Goal: Task Accomplishment & Management: Use online tool/utility

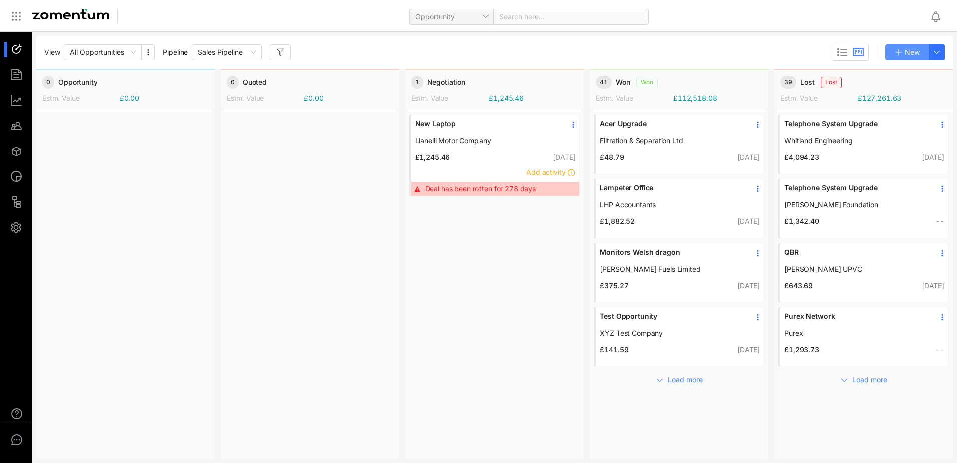
click at [898, 51] on icon "button" at bounding box center [899, 52] width 8 height 8
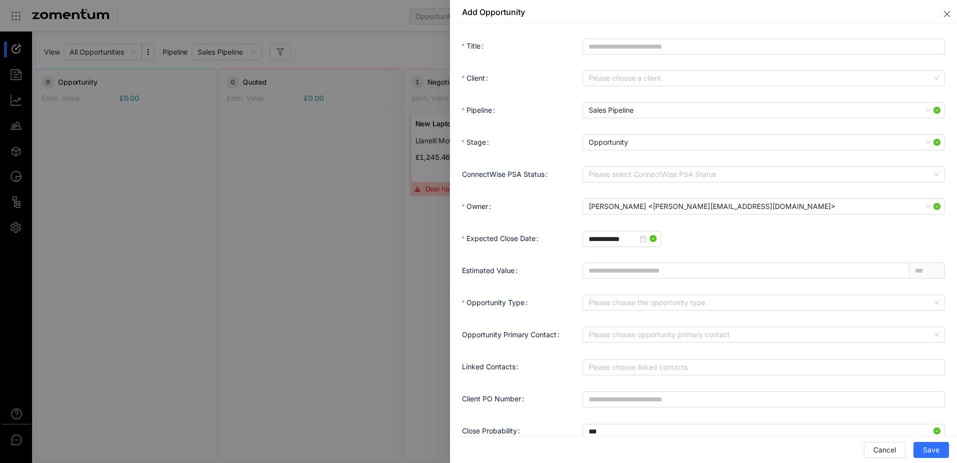
click at [393, 23] on div at bounding box center [478, 231] width 957 height 463
click at [886, 447] on span "Cancel" at bounding box center [885, 449] width 23 height 11
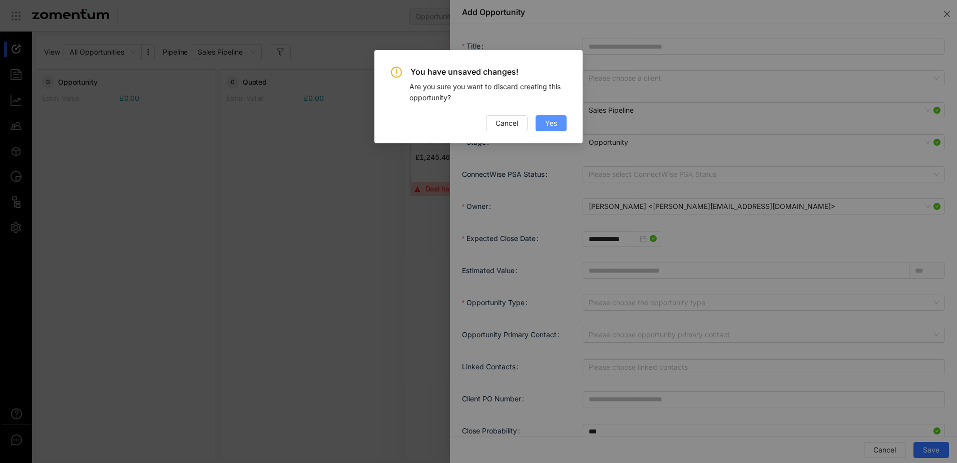
click at [543, 124] on button "Yes" at bounding box center [551, 123] width 31 height 16
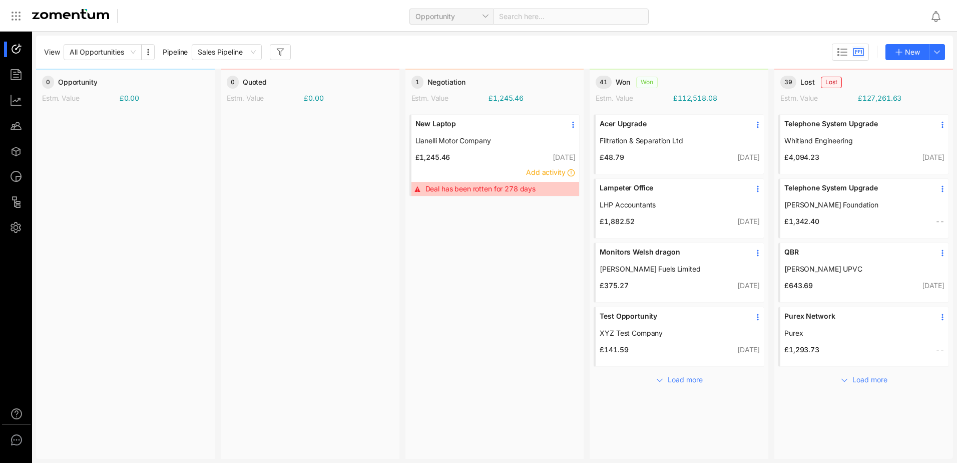
click at [8, 71] on li at bounding box center [16, 75] width 24 height 16
click at [28, 69] on div at bounding box center [21, 75] width 22 height 16
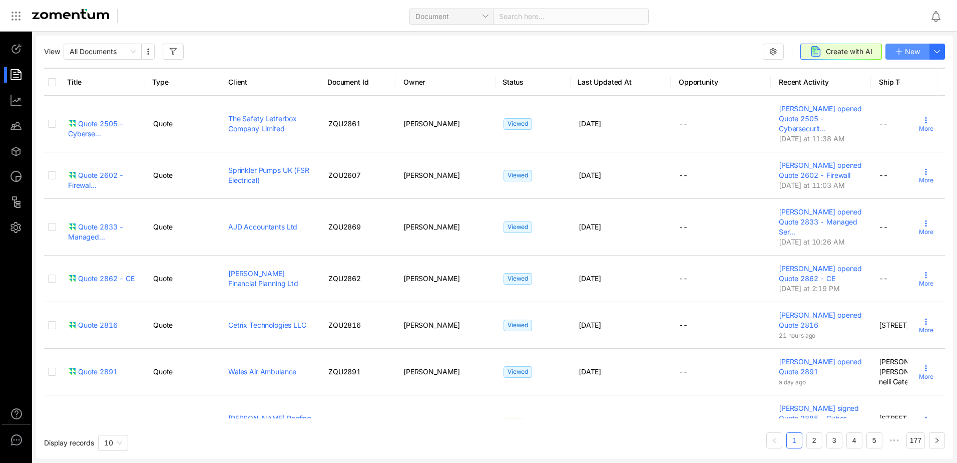
click at [915, 57] on button "New" at bounding box center [908, 52] width 44 height 16
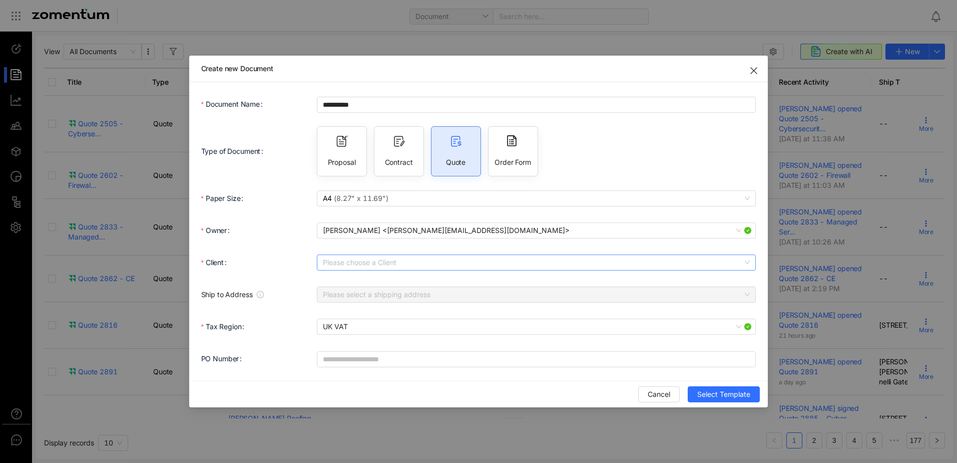
click at [373, 264] on input "Client" at bounding box center [533, 262] width 421 height 15
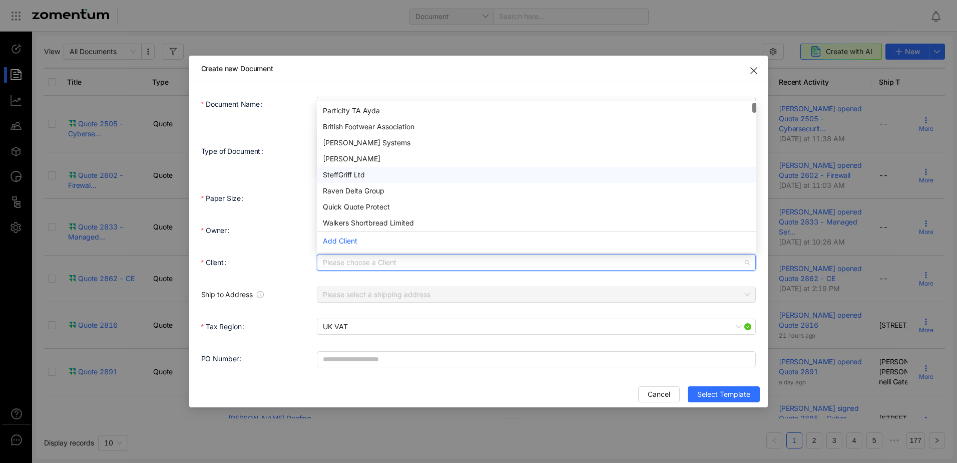
click at [332, 175] on div "SteffGriff Ltd" at bounding box center [537, 174] width 428 height 11
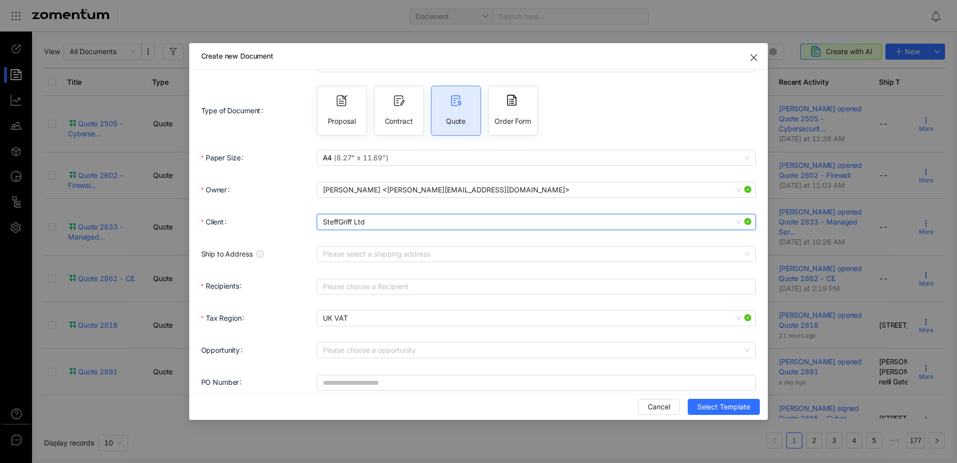
scroll to position [39, 0]
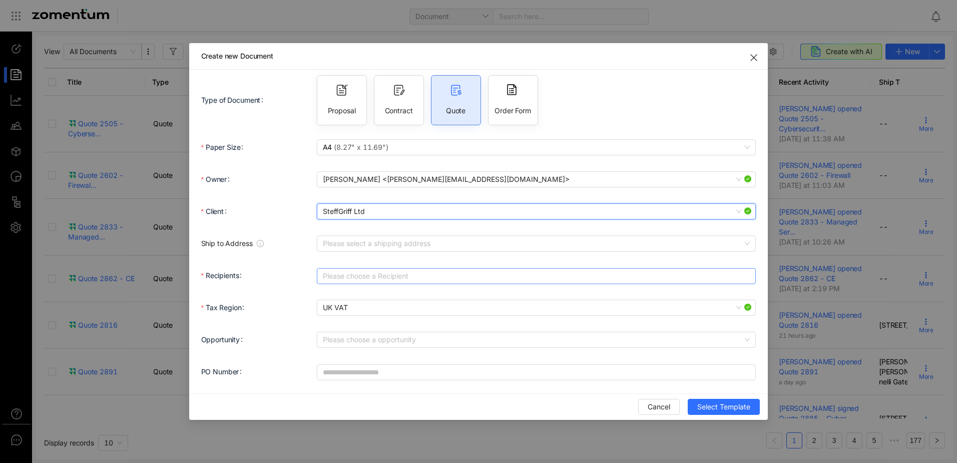
click at [370, 272] on div at bounding box center [531, 276] width 425 height 14
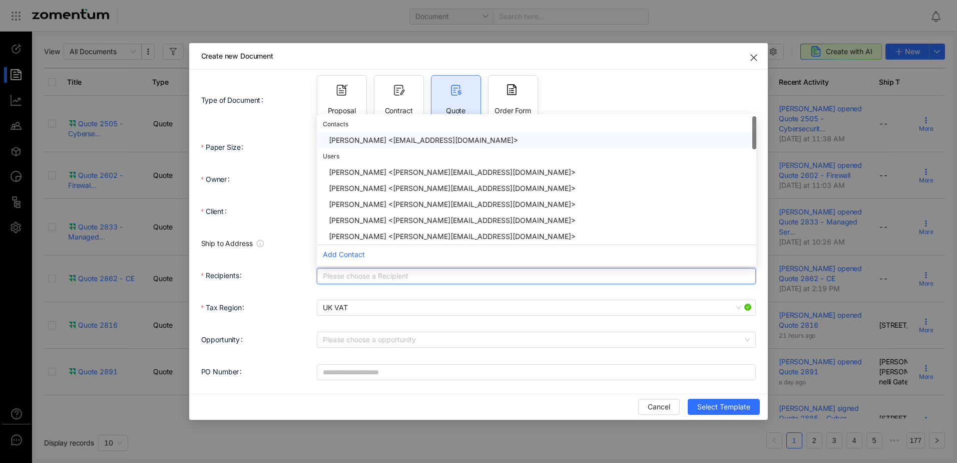
click at [394, 138] on div "Steffan Griffiths <steffanclwyd@gmail.com>" at bounding box center [540, 140] width 422 height 11
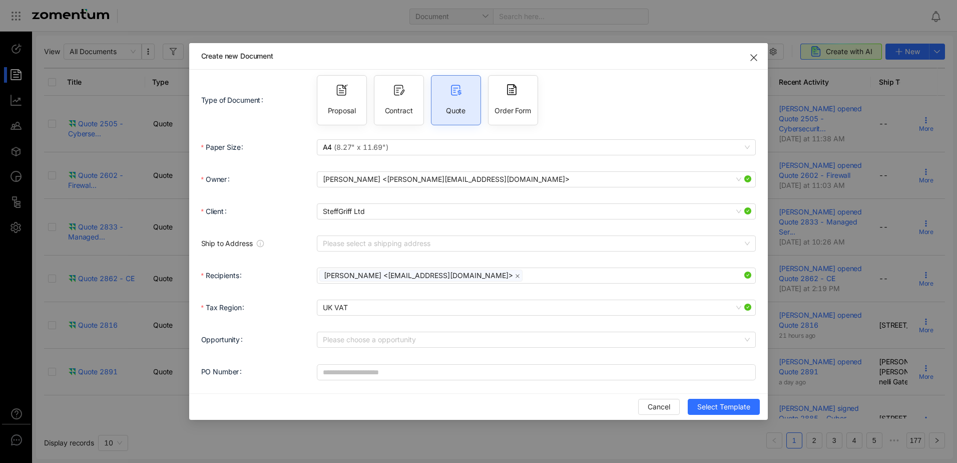
click at [691, 391] on div "**********" at bounding box center [478, 218] width 555 height 350
click at [730, 399] on button "Select Template" at bounding box center [724, 407] width 72 height 16
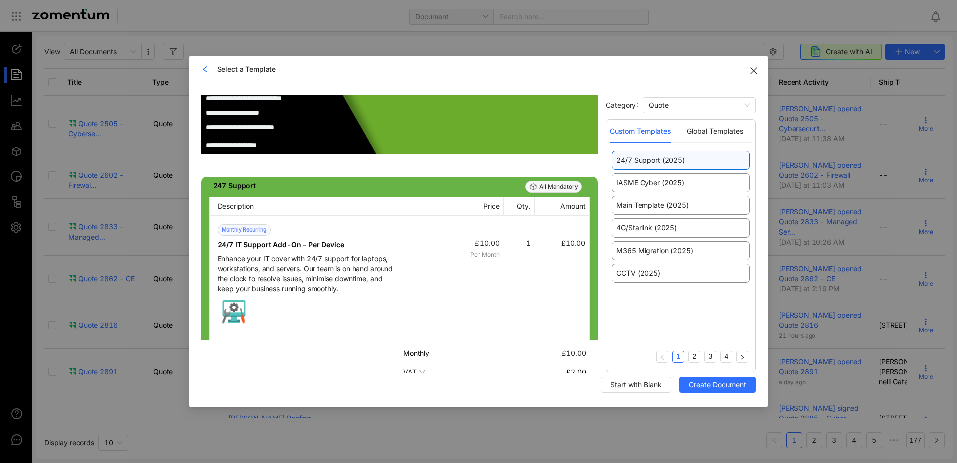
scroll to position [551, 0]
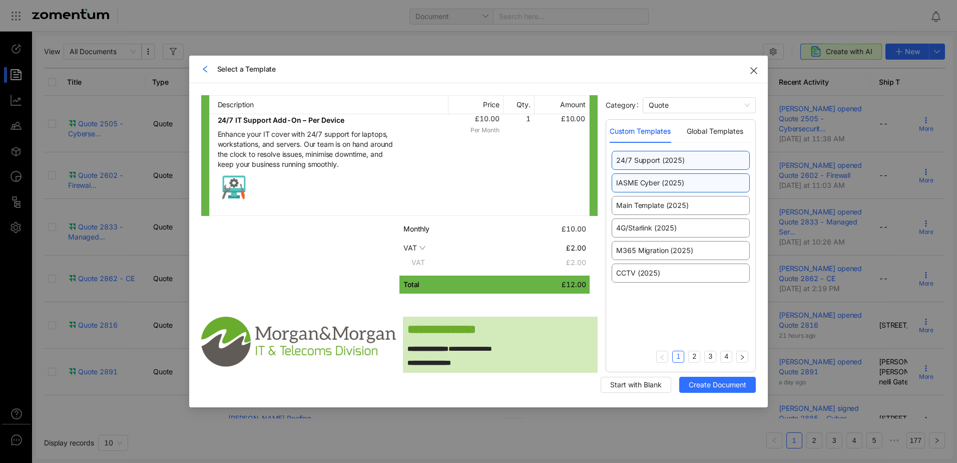
click at [676, 182] on span "IASME Cyber (2025)" at bounding box center [650, 183] width 68 height 10
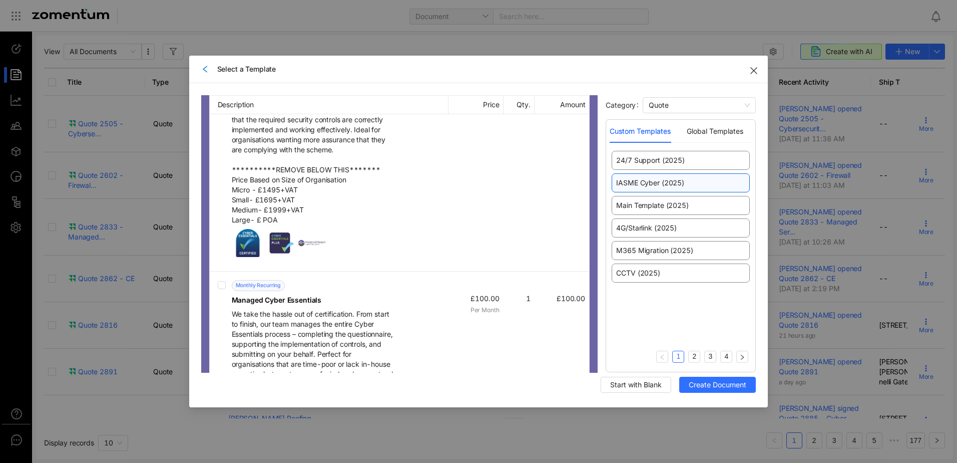
scroll to position [1352, 0]
click at [629, 233] on div "4G/Starlink (2025)" at bounding box center [681, 227] width 138 height 19
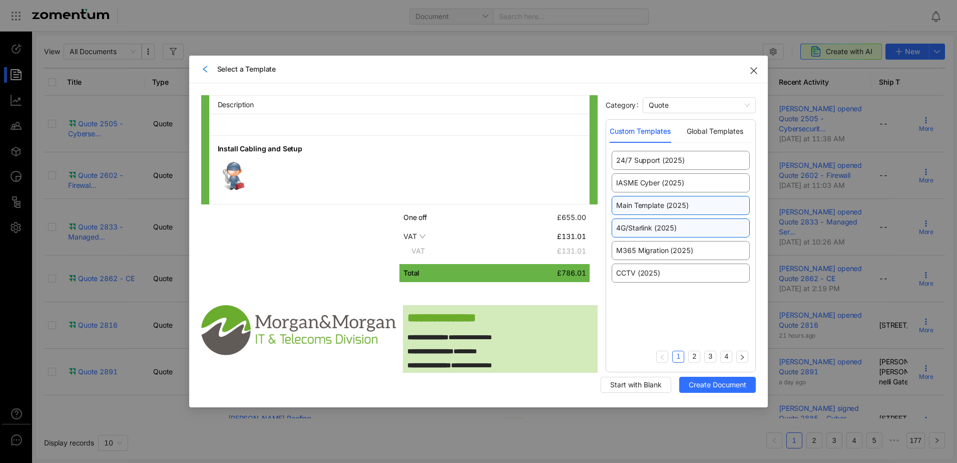
scroll to position [851, 0]
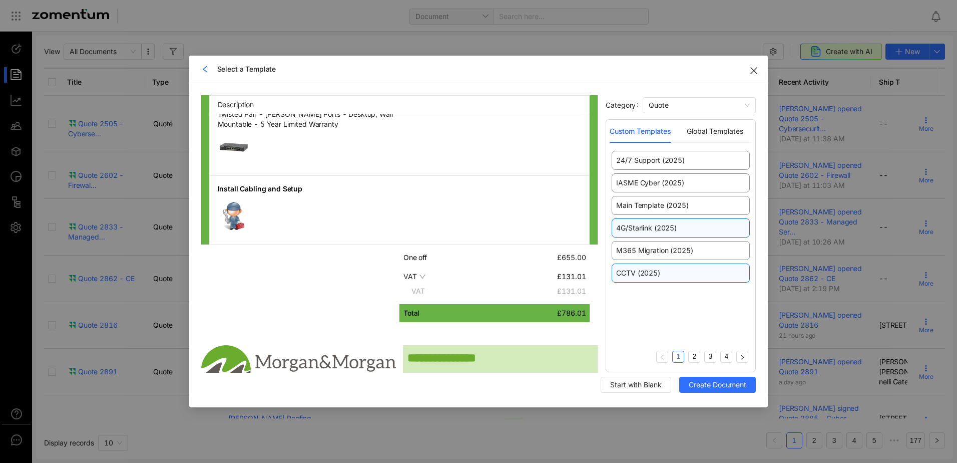
click at [648, 276] on span "CCTV (2025)" at bounding box center [638, 273] width 44 height 10
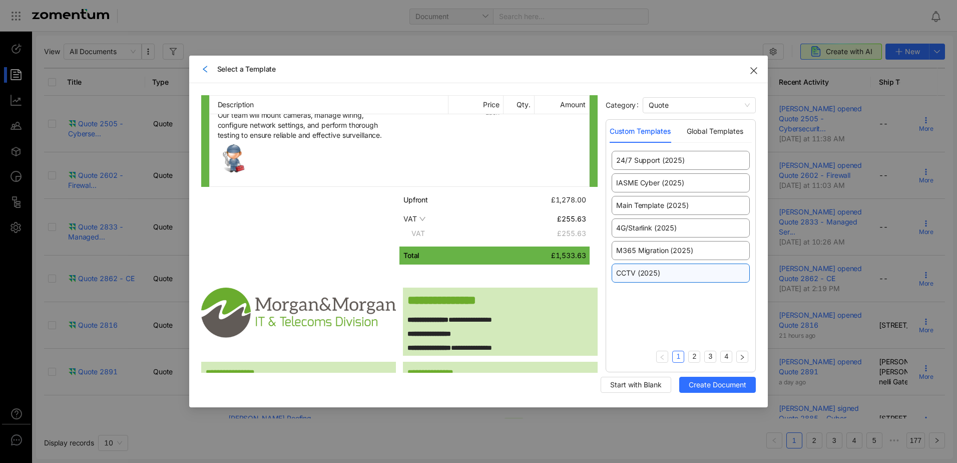
scroll to position [1001, 0]
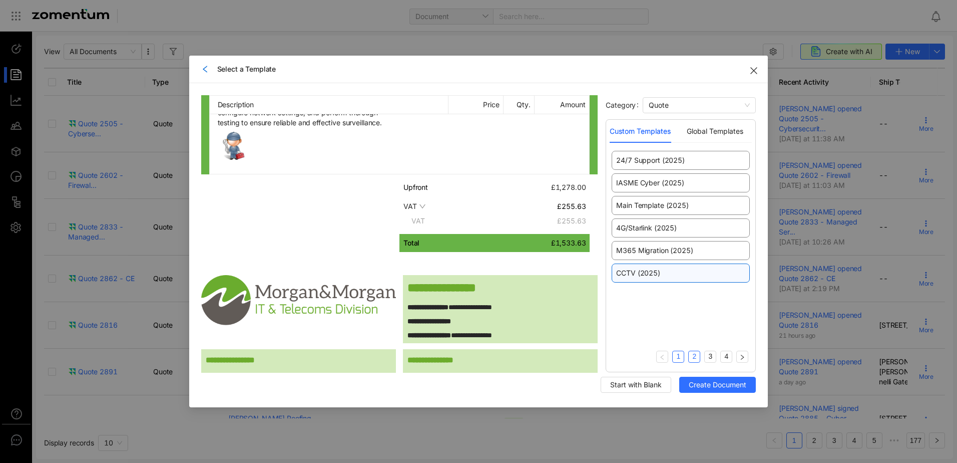
click at [693, 360] on link "2" at bounding box center [694, 356] width 11 height 11
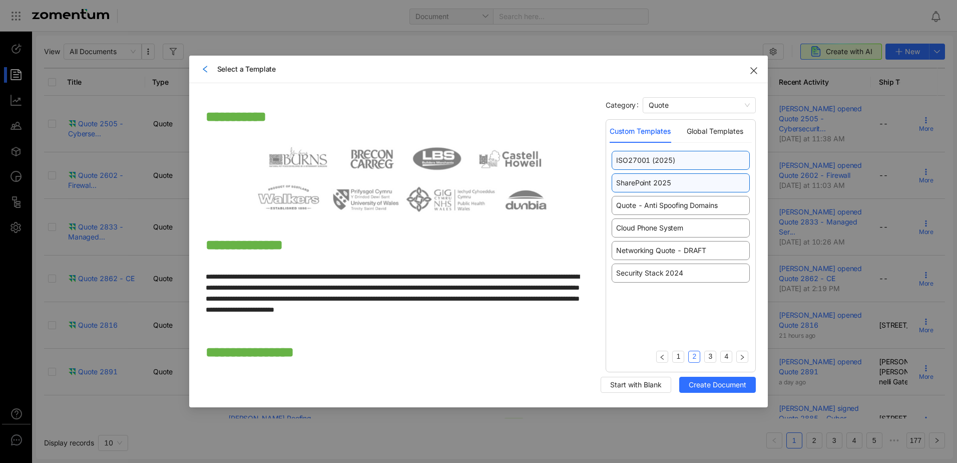
scroll to position [601, 0]
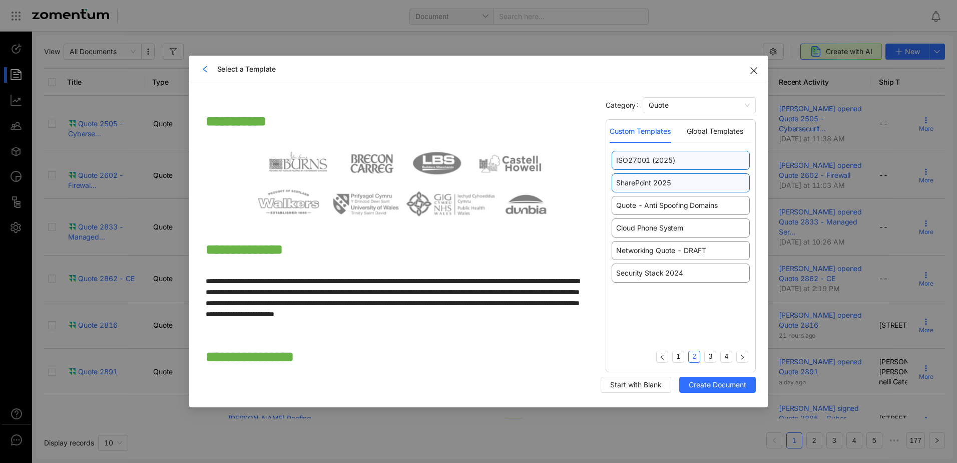
click at [642, 178] on span "SharePoint 2025" at bounding box center [643, 183] width 55 height 10
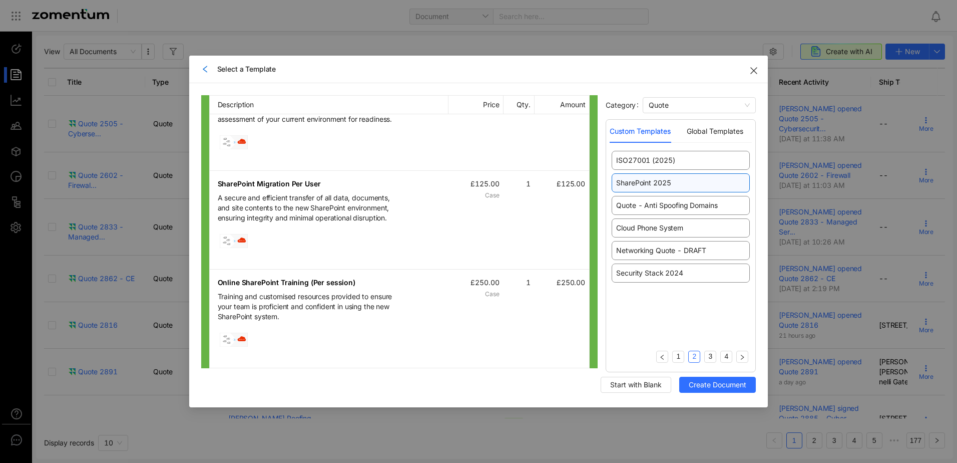
scroll to position [1152, 0]
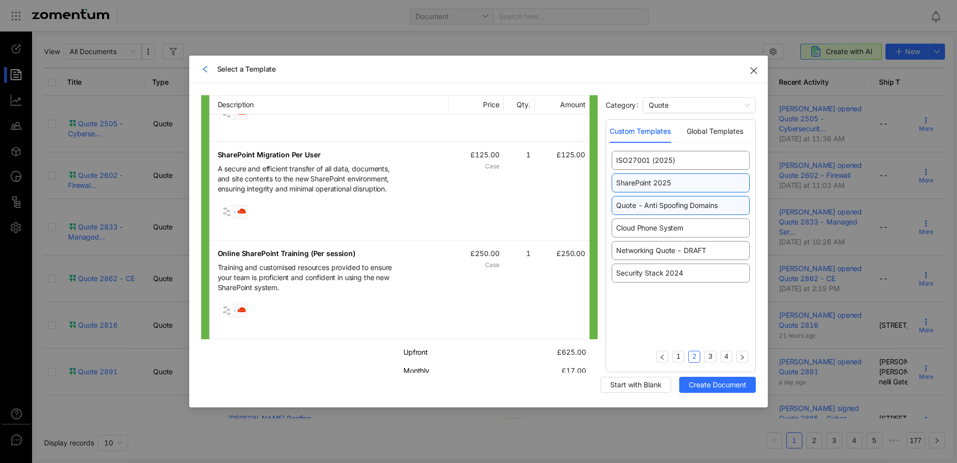
click at [630, 207] on span "Quote - Anti Spoofing Domains" at bounding box center [666, 205] width 101 height 10
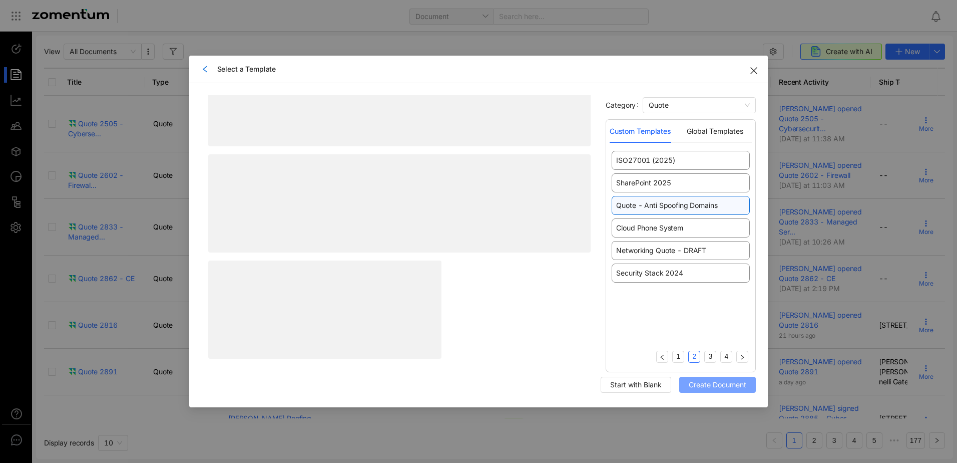
scroll to position [0, 0]
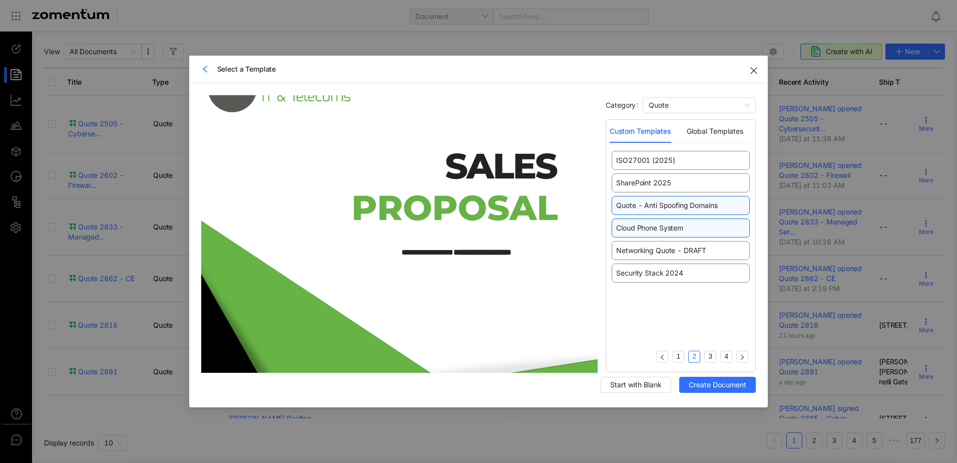
click at [625, 227] on span "Cloud Phone System" at bounding box center [649, 228] width 67 height 10
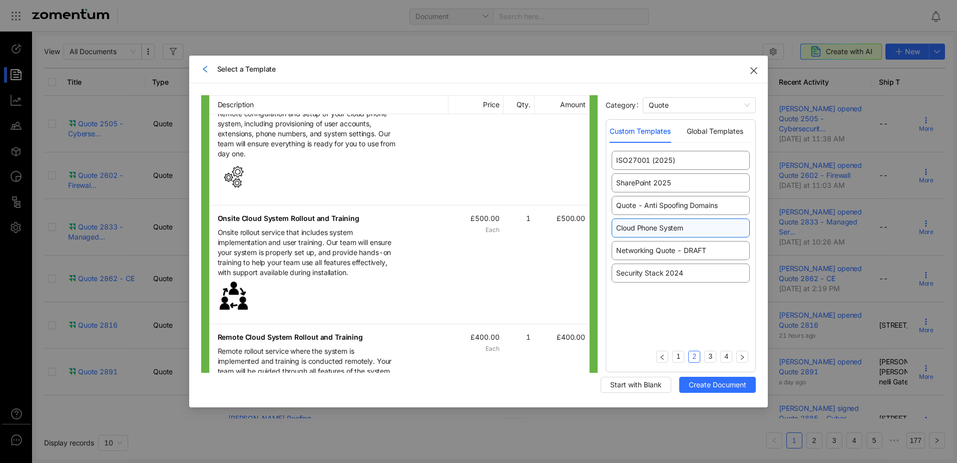
scroll to position [1352, 0]
click at [654, 255] on span "Networking Quote - DRAFT" at bounding box center [661, 250] width 90 height 10
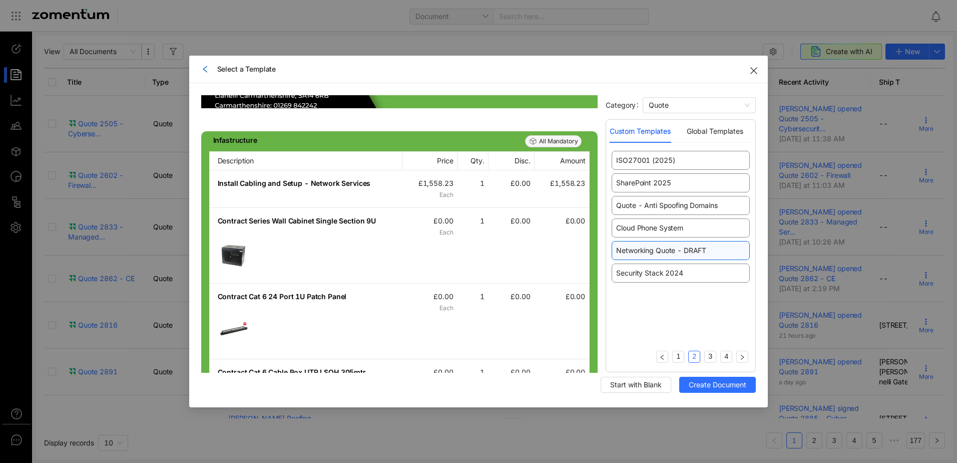
scroll to position [501, 0]
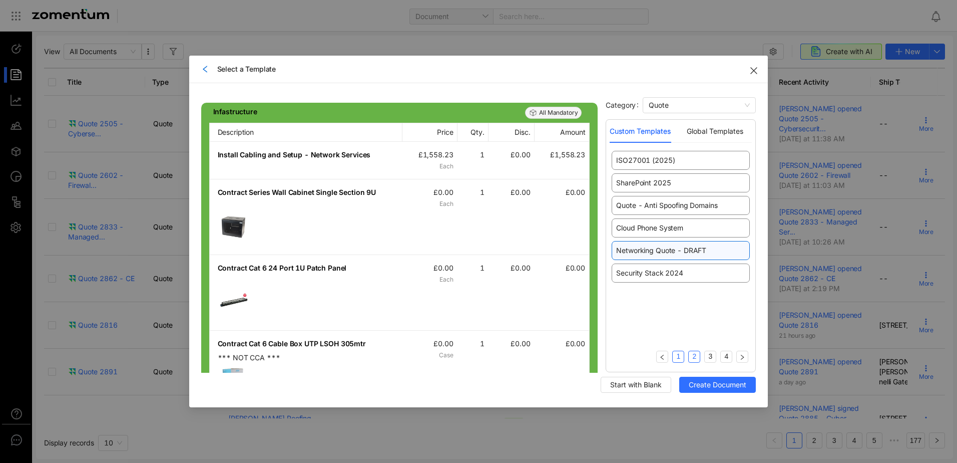
click at [678, 355] on link "1" at bounding box center [678, 356] width 11 height 11
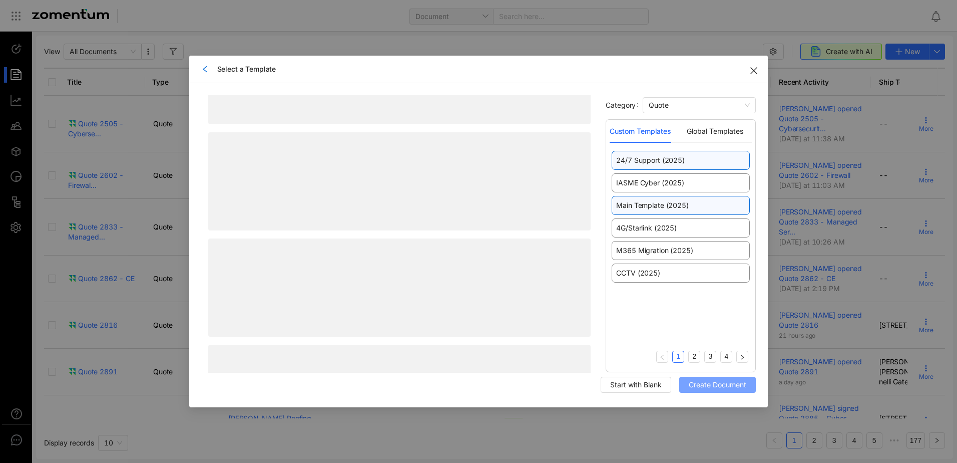
scroll to position [0, 0]
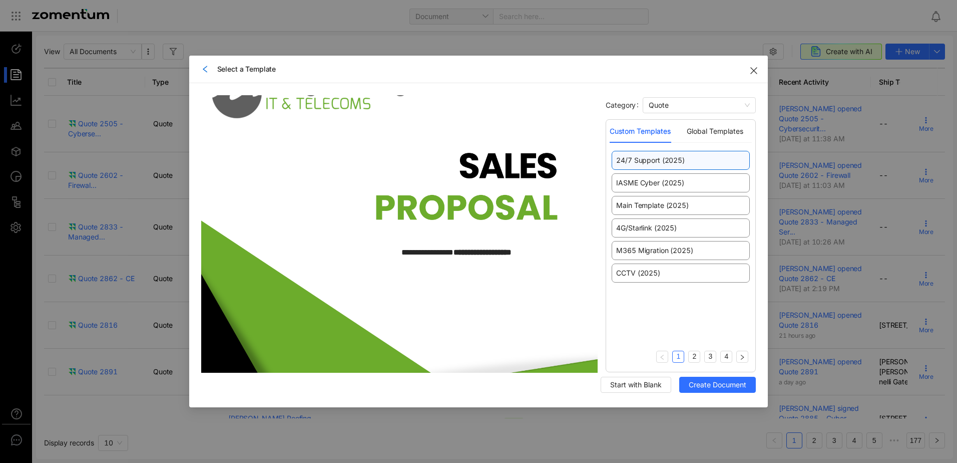
click at [751, 72] on icon "Close" at bounding box center [754, 71] width 8 height 8
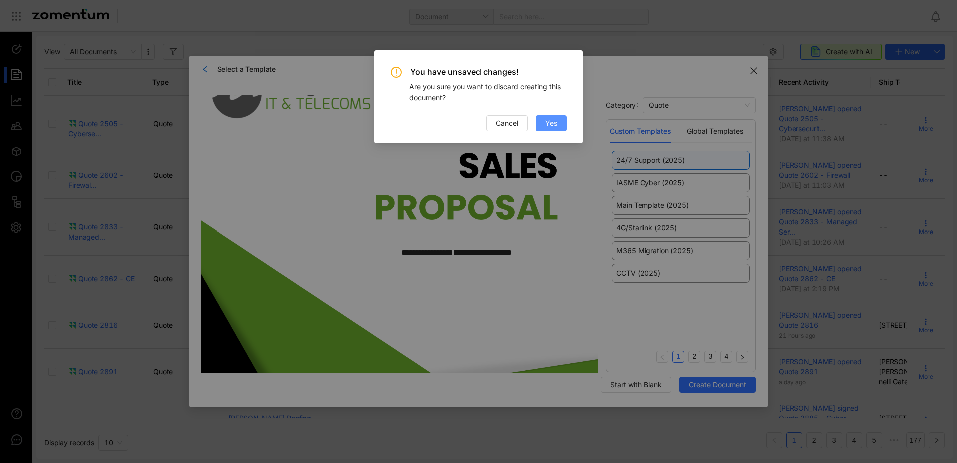
click at [545, 122] on span "Yes" at bounding box center [551, 123] width 12 height 11
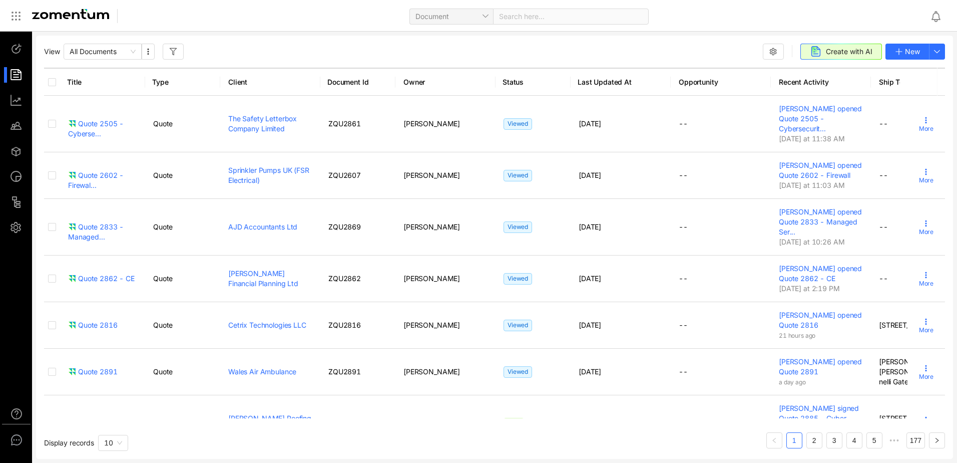
click at [578, 40] on div "View All Documents Create with AI New Title Type Client Document Id Owner Statu…" at bounding box center [494, 247] width 917 height 423
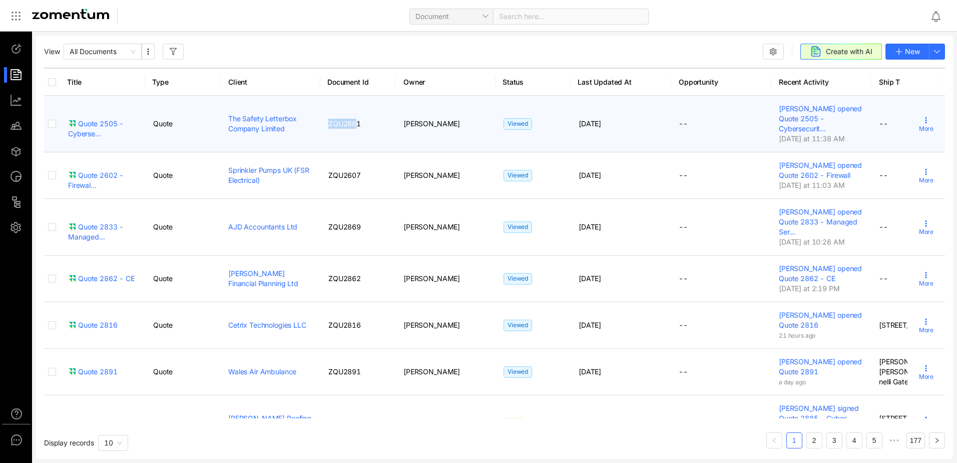
drag, startPoint x: 358, startPoint y: 127, endPoint x: 325, endPoint y: 128, distance: 33.0
click at [325, 128] on td "ZQU2861" at bounding box center [357, 124] width 75 height 57
drag, startPoint x: 325, startPoint y: 128, endPoint x: 362, endPoint y: 128, distance: 37.1
click at [362, 128] on td "ZQU2861" at bounding box center [357, 124] width 75 height 57
drag, startPoint x: 362, startPoint y: 128, endPoint x: 329, endPoint y: 127, distance: 32.5
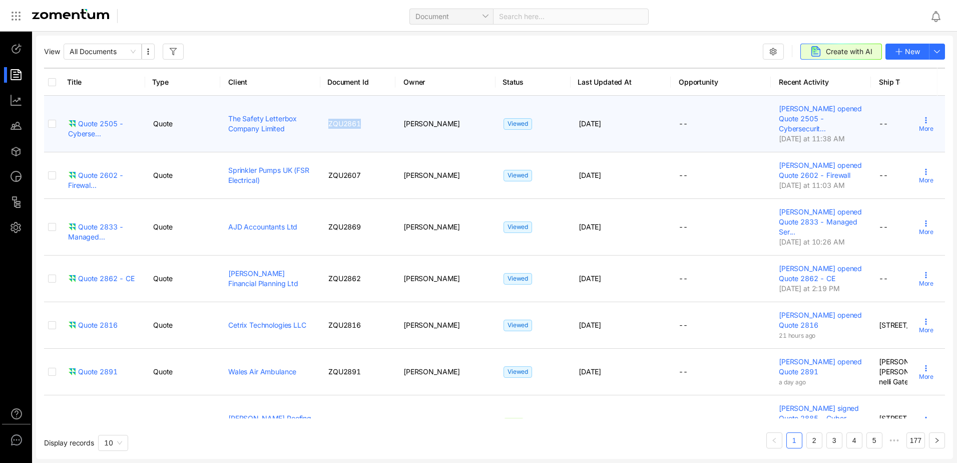
click at [329, 127] on td "ZQU2861" at bounding box center [357, 124] width 75 height 57
drag, startPoint x: 329, startPoint y: 127, endPoint x: 516, endPoint y: 105, distance: 188.1
click at [516, 104] on td "Viewed" at bounding box center [533, 124] width 75 height 57
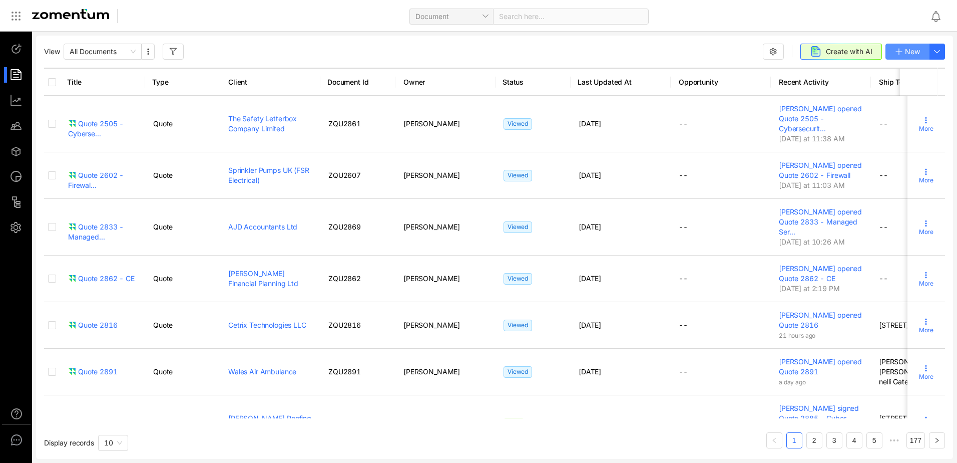
click at [913, 53] on span "New" at bounding box center [912, 51] width 15 height 11
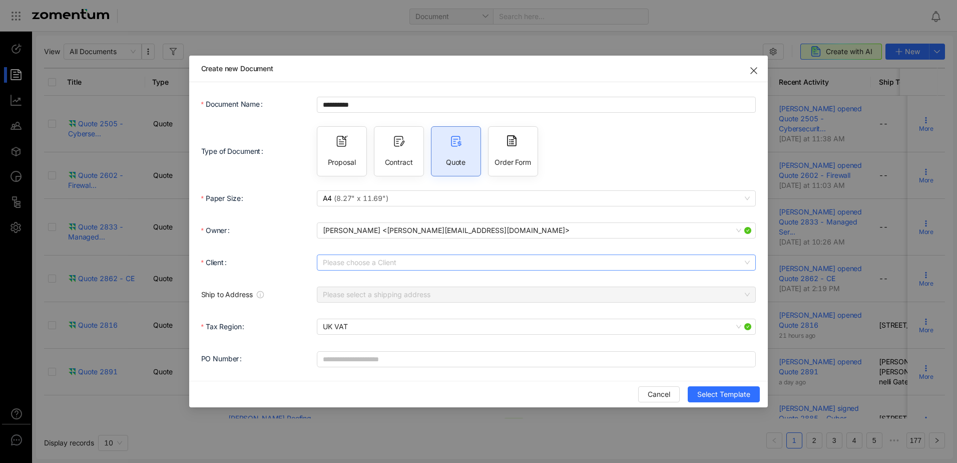
click at [366, 257] on input "Client" at bounding box center [533, 262] width 421 height 15
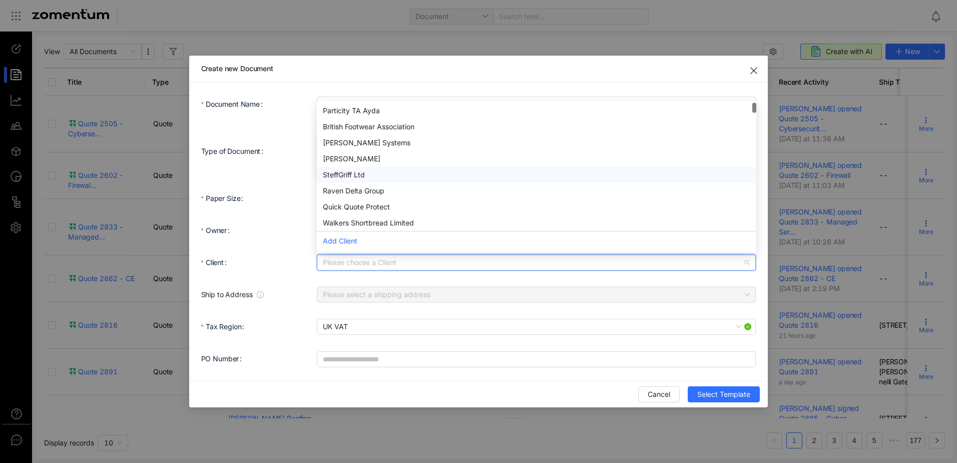
click at [352, 173] on div "SteffGriff Ltd" at bounding box center [537, 174] width 428 height 11
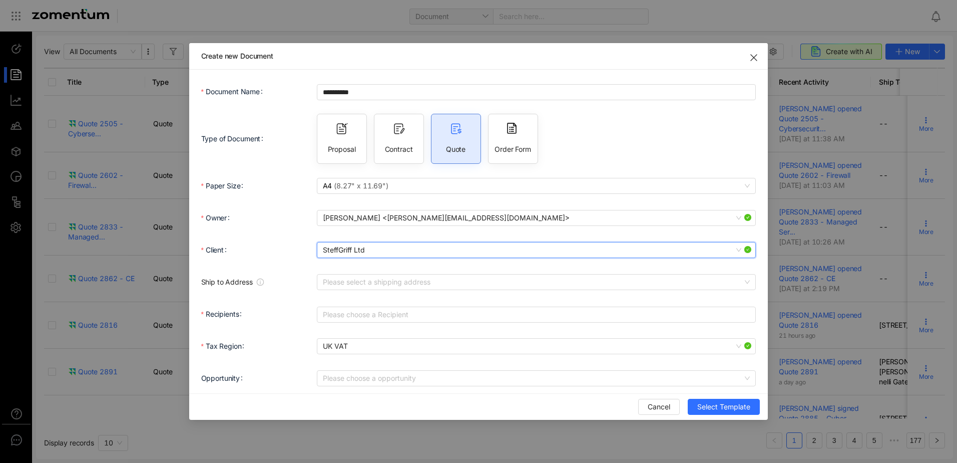
scroll to position [39, 0]
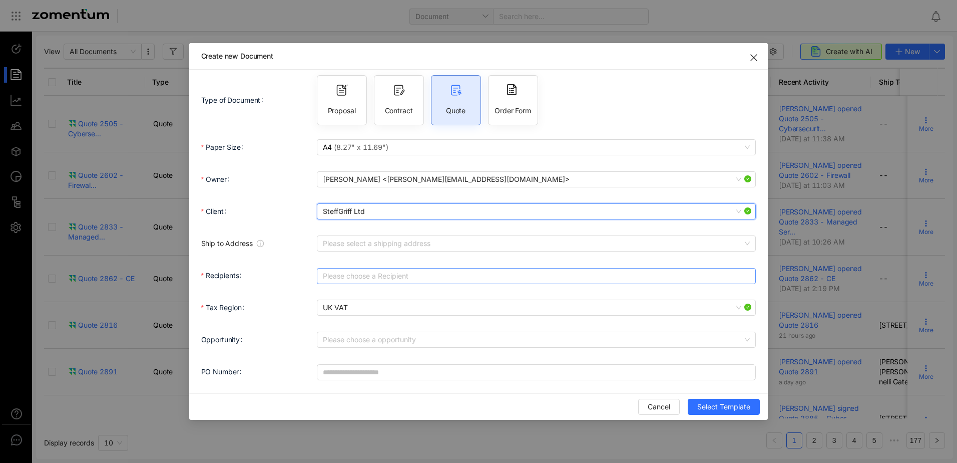
click at [364, 271] on div at bounding box center [531, 276] width 425 height 14
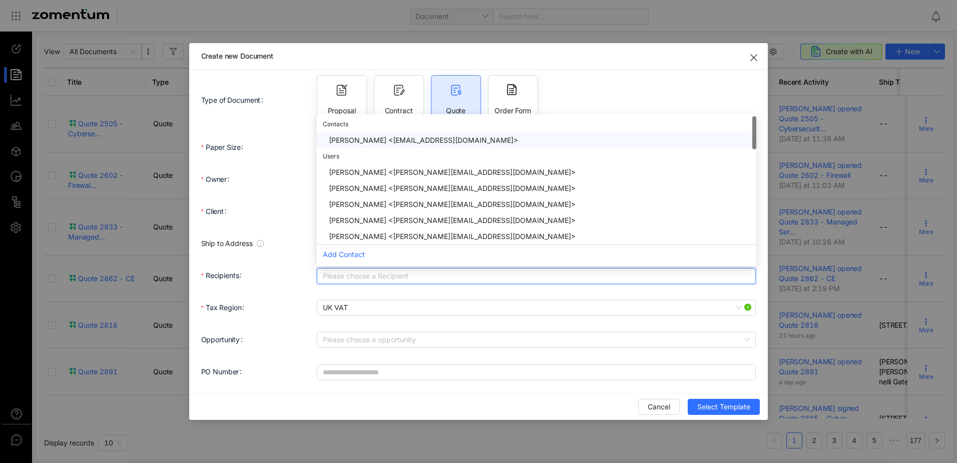
click at [377, 135] on div "Steffan Griffiths <steffanclwyd@gmail.com>" at bounding box center [540, 140] width 422 height 11
click at [691, 392] on div "**********" at bounding box center [478, 218] width 555 height 350
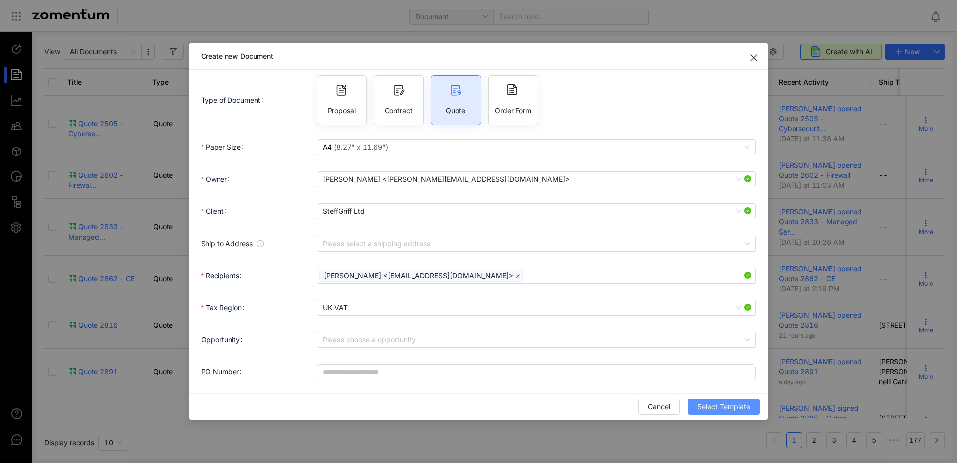
click at [720, 404] on span "Select Template" at bounding box center [723, 406] width 53 height 11
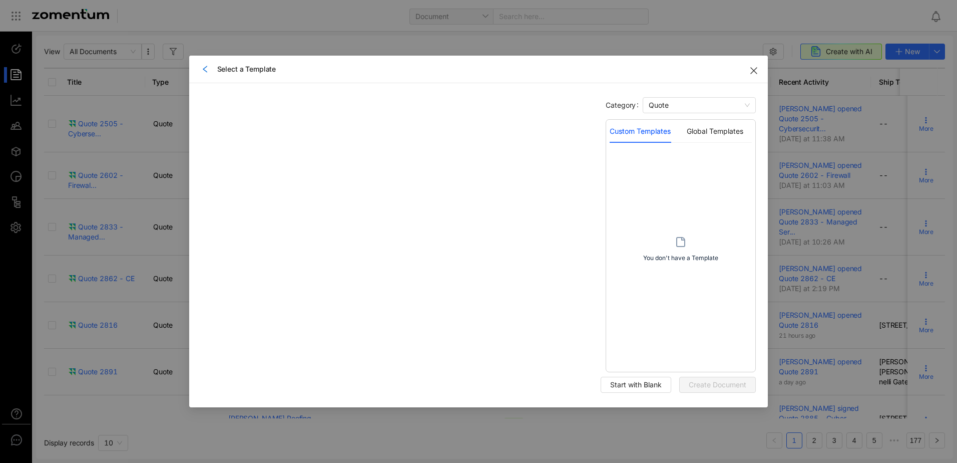
scroll to position [0, 0]
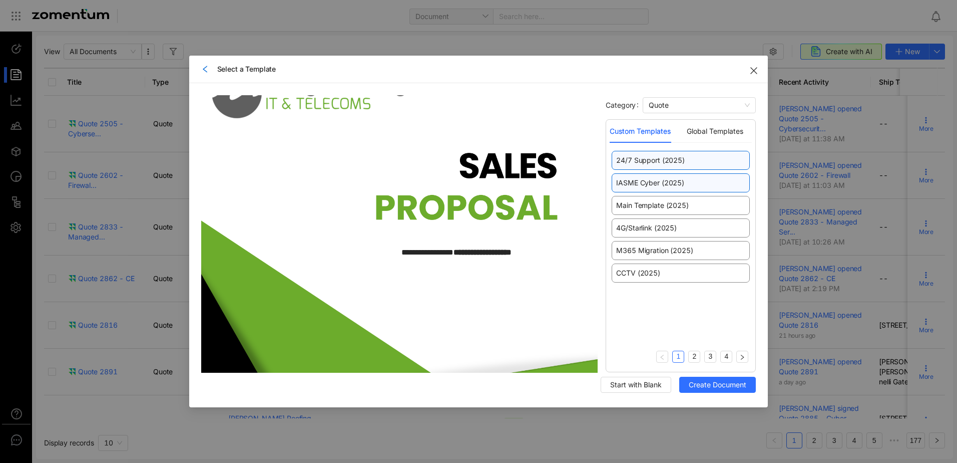
click at [656, 190] on div "IASME Cyber (2025)" at bounding box center [681, 182] width 138 height 19
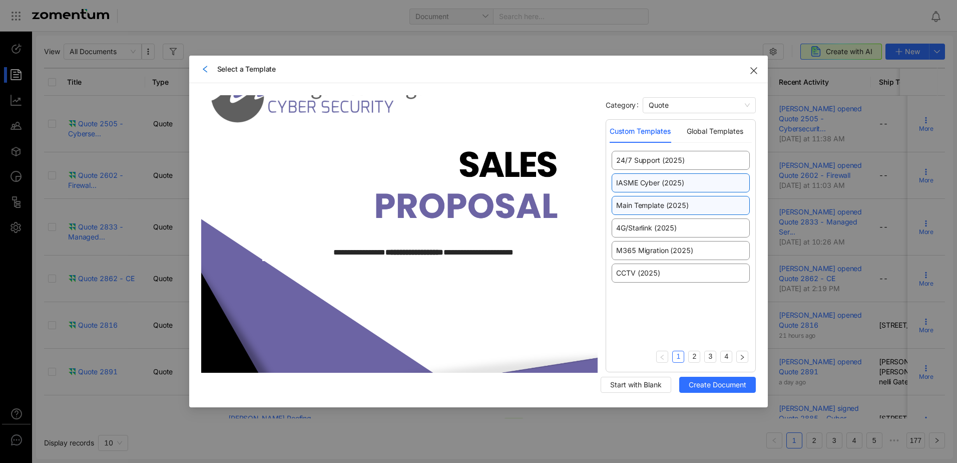
click at [648, 208] on span "Main Template (2025)" at bounding box center [652, 205] width 72 height 10
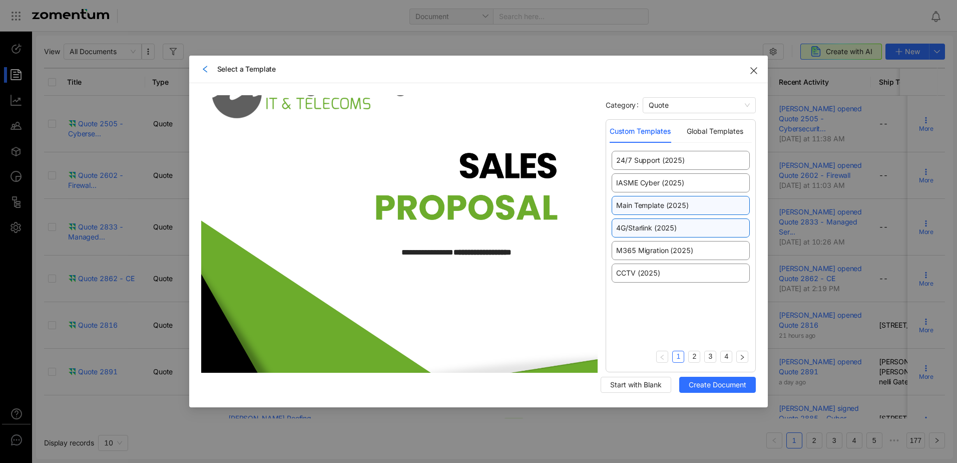
click at [638, 224] on span "4G/Starlink (2025)" at bounding box center [646, 228] width 60 height 10
click at [644, 250] on span "M365 Migration (2025)" at bounding box center [654, 250] width 77 height 10
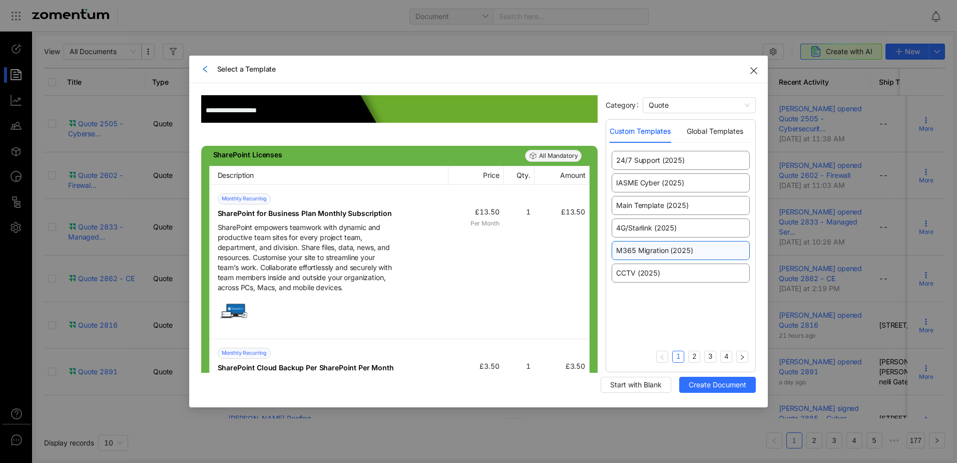
scroll to position [501, 0]
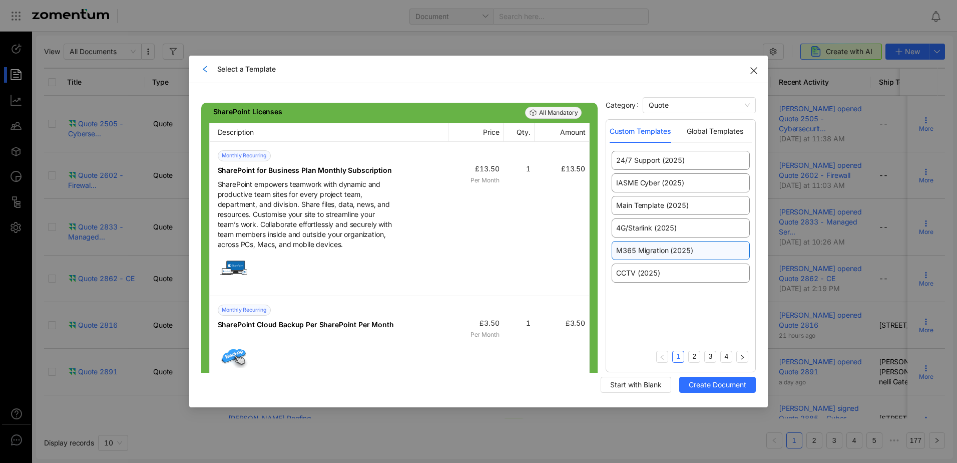
click at [750, 70] on span "Close" at bounding box center [754, 70] width 28 height 28
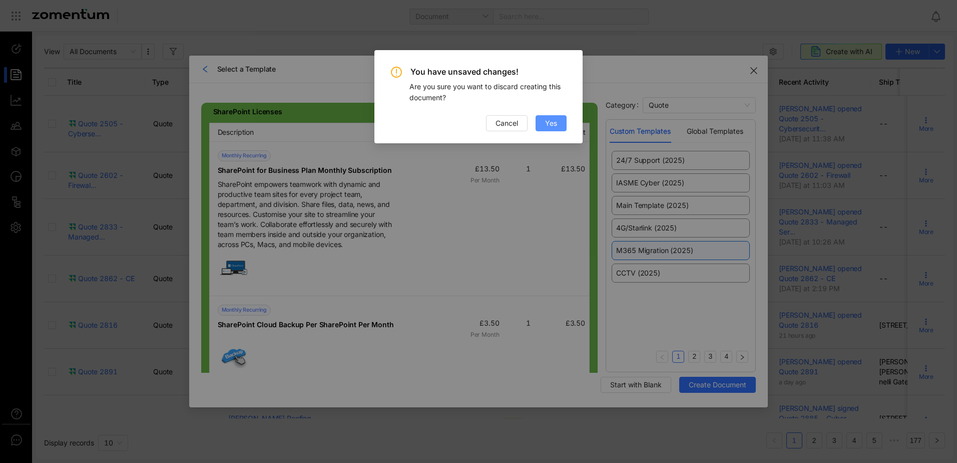
click at [550, 124] on span "Yes" at bounding box center [551, 123] width 12 height 11
